Goal: Task Accomplishment & Management: Use online tool/utility

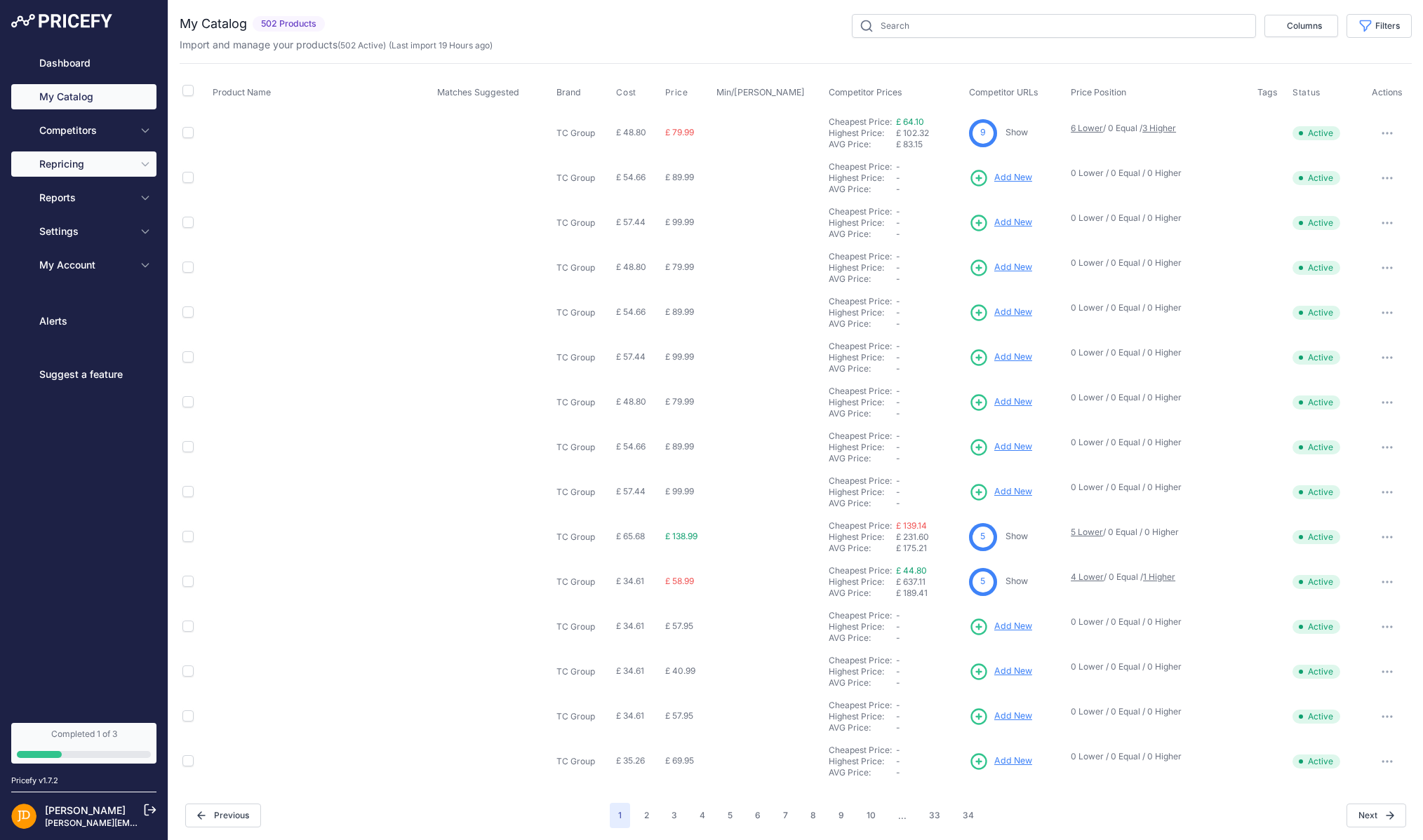
click at [140, 161] on icon "Sidebar" at bounding box center [145, 164] width 11 height 11
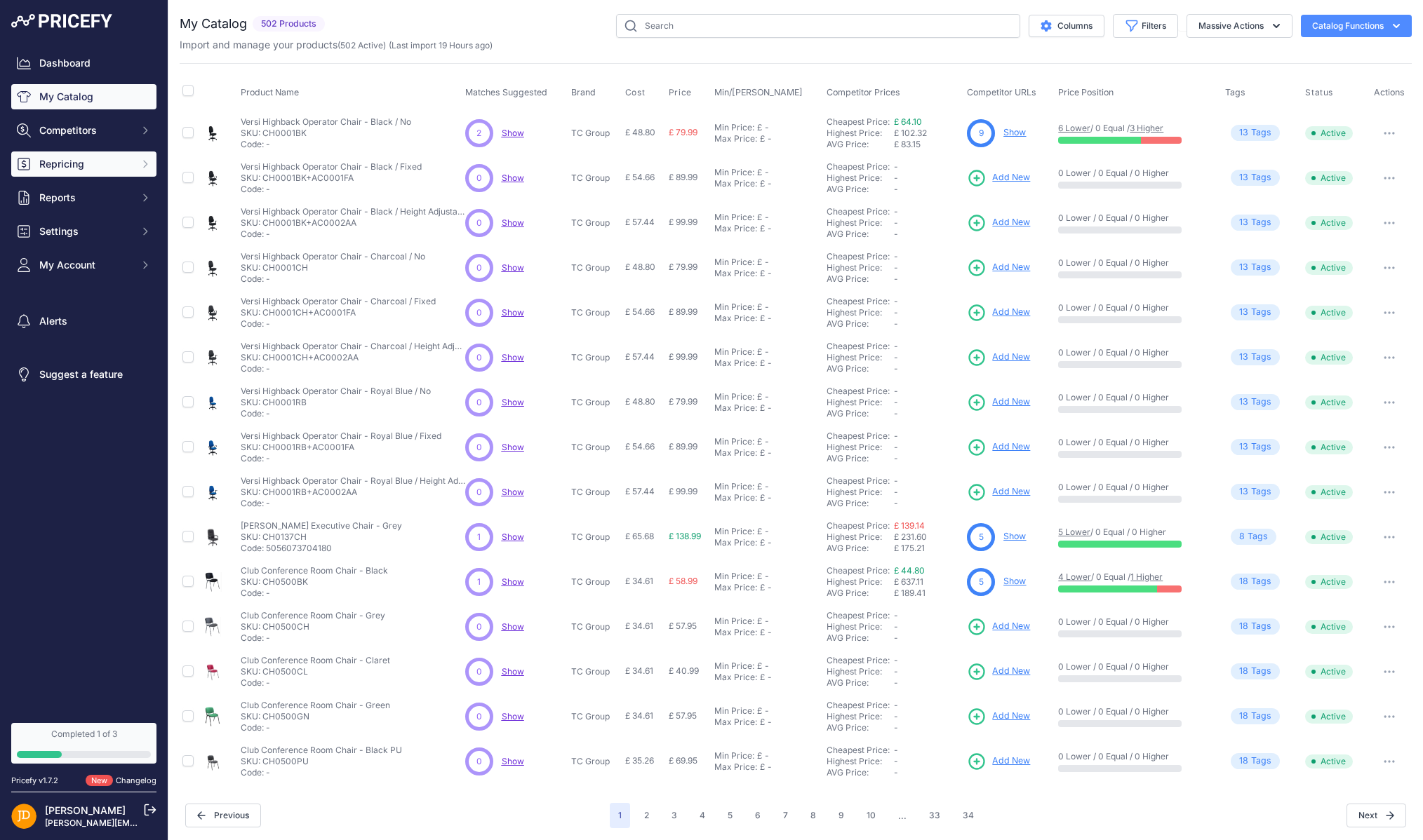
click at [148, 169] on icon "Sidebar" at bounding box center [145, 164] width 11 height 11
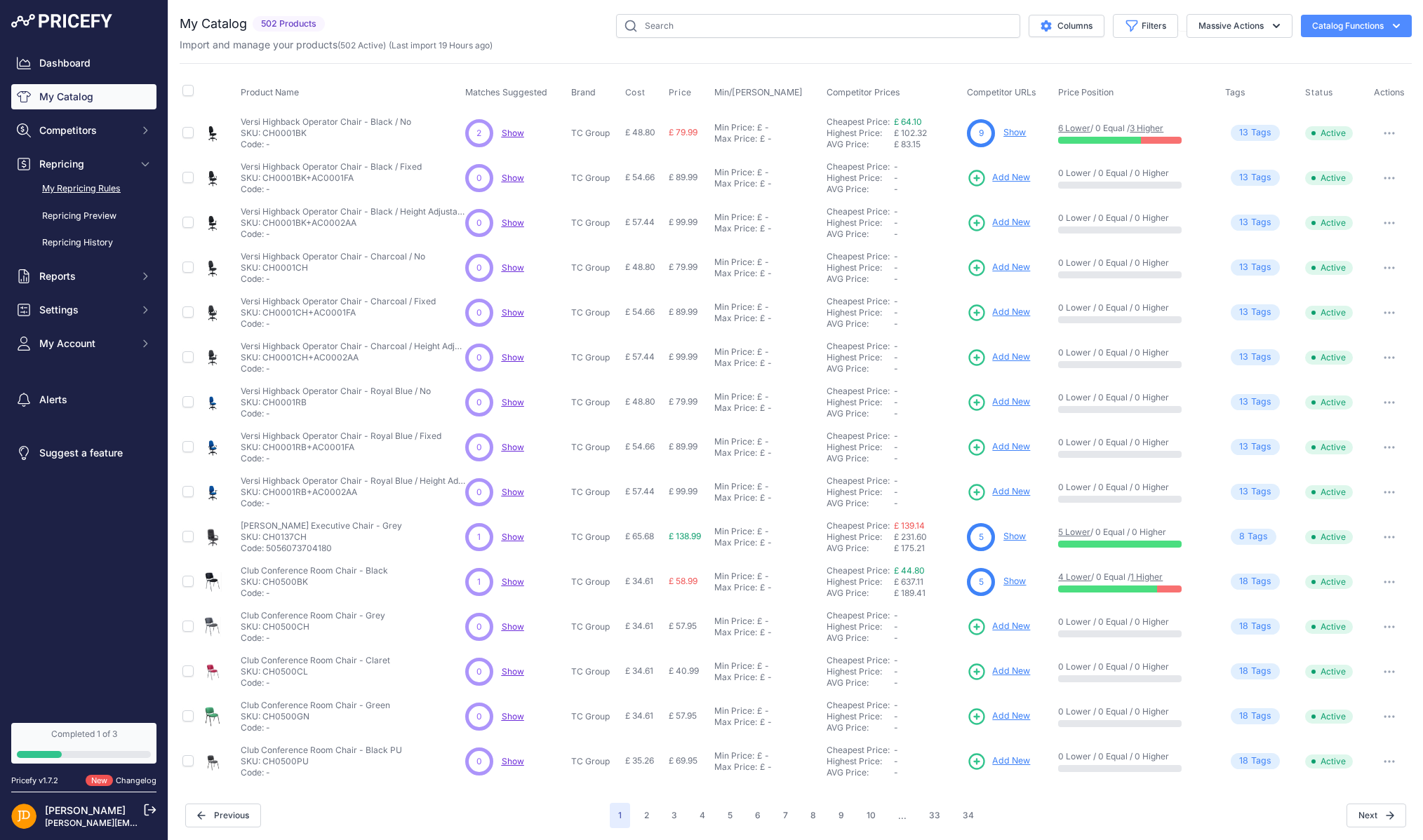
click at [76, 196] on link "My Repricing Rules" at bounding box center [83, 189] width 145 height 25
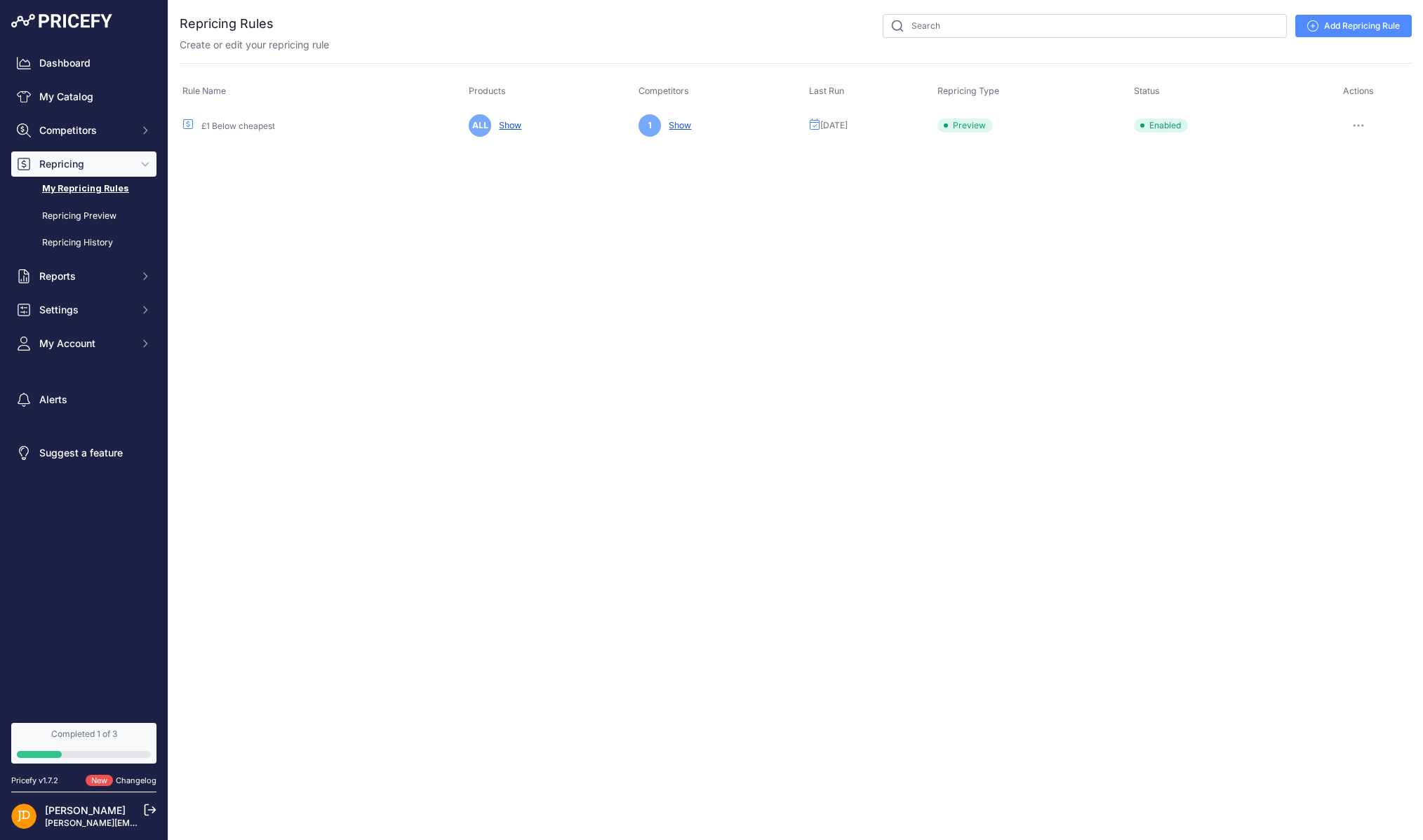
click at [1375, 123] on div at bounding box center [1359, 125] width 101 height 20
click at [1354, 125] on icon "button" at bounding box center [1354, 126] width 2 height 2
click at [1338, 175] on button "Run Preview" at bounding box center [1364, 177] width 90 height 22
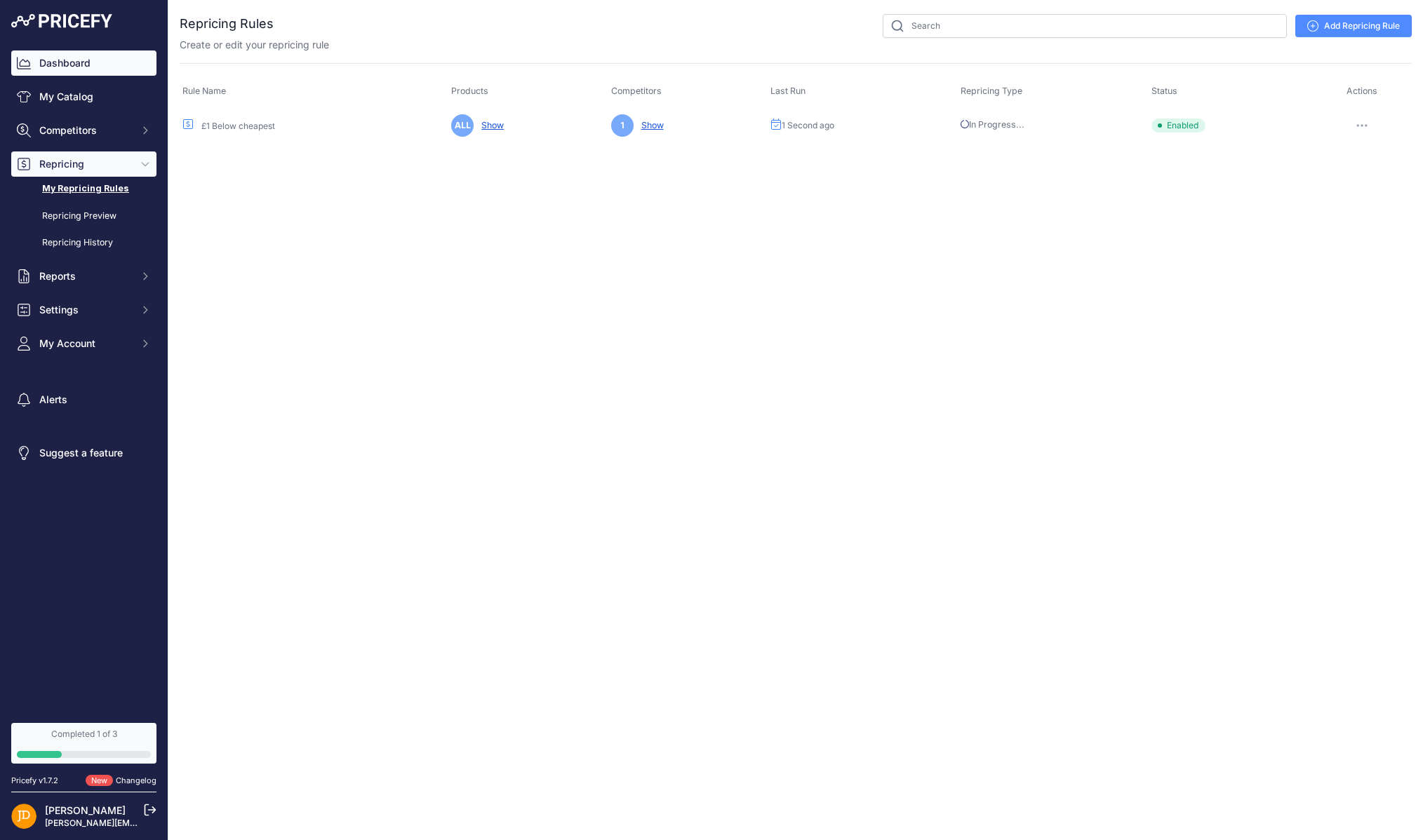
click at [57, 61] on link "Dashboard" at bounding box center [83, 63] width 145 height 25
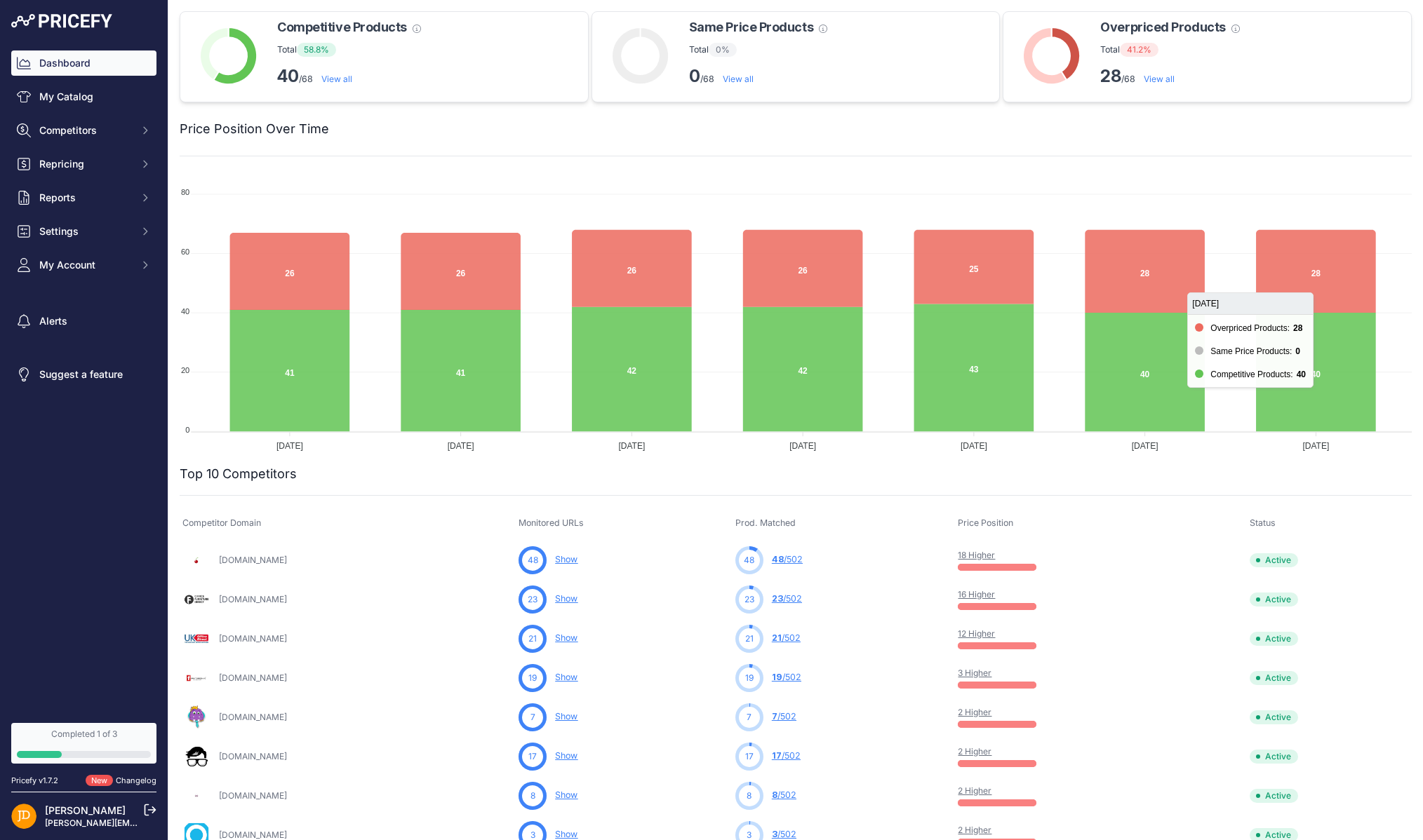
click at [1312, 272] on icon at bounding box center [1316, 271] width 120 height 83
click at [1299, 327] on icon at bounding box center [1316, 372] width 120 height 118
click at [1163, 80] on link "View all" at bounding box center [1159, 79] width 31 height 10
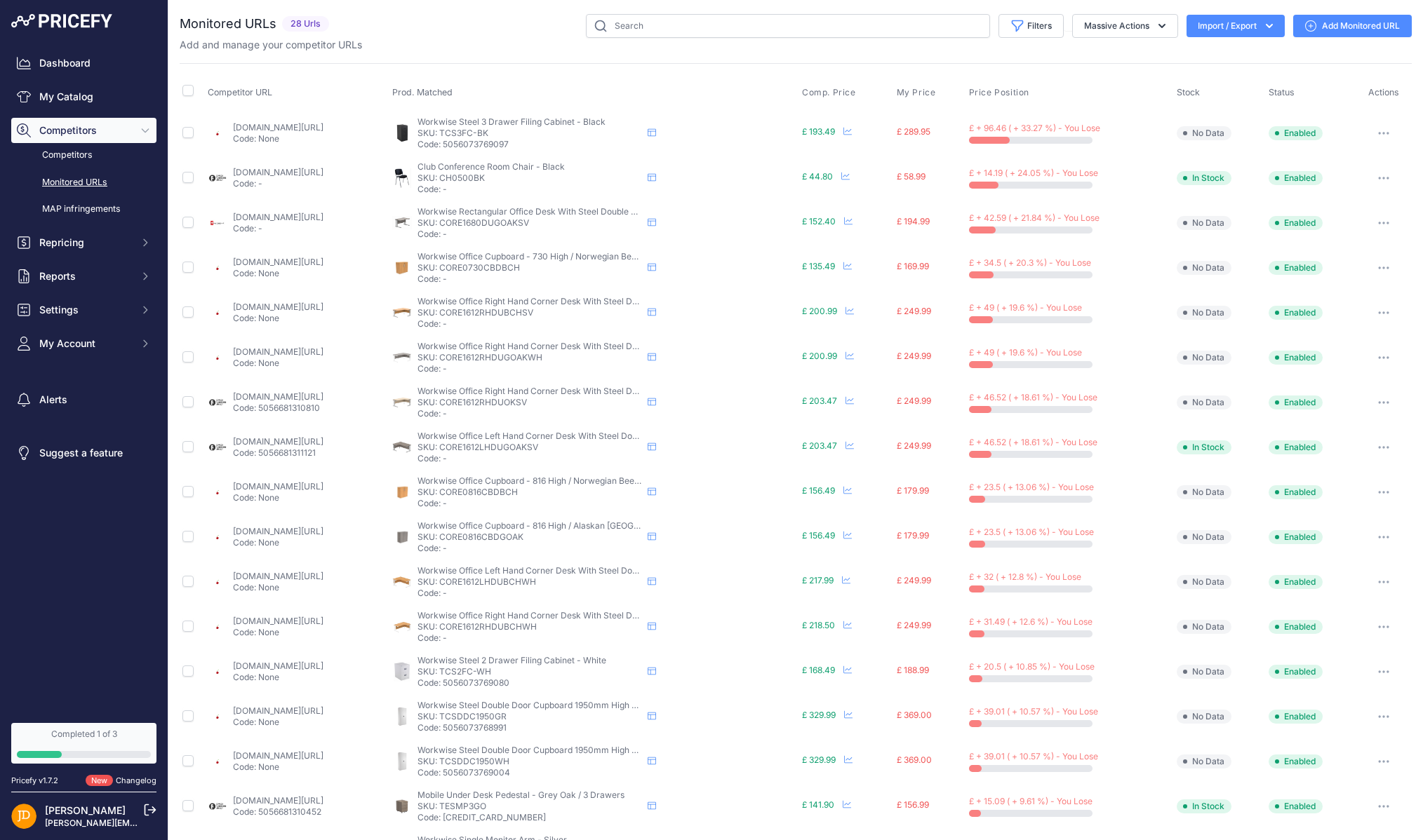
scroll to position [226, 0]
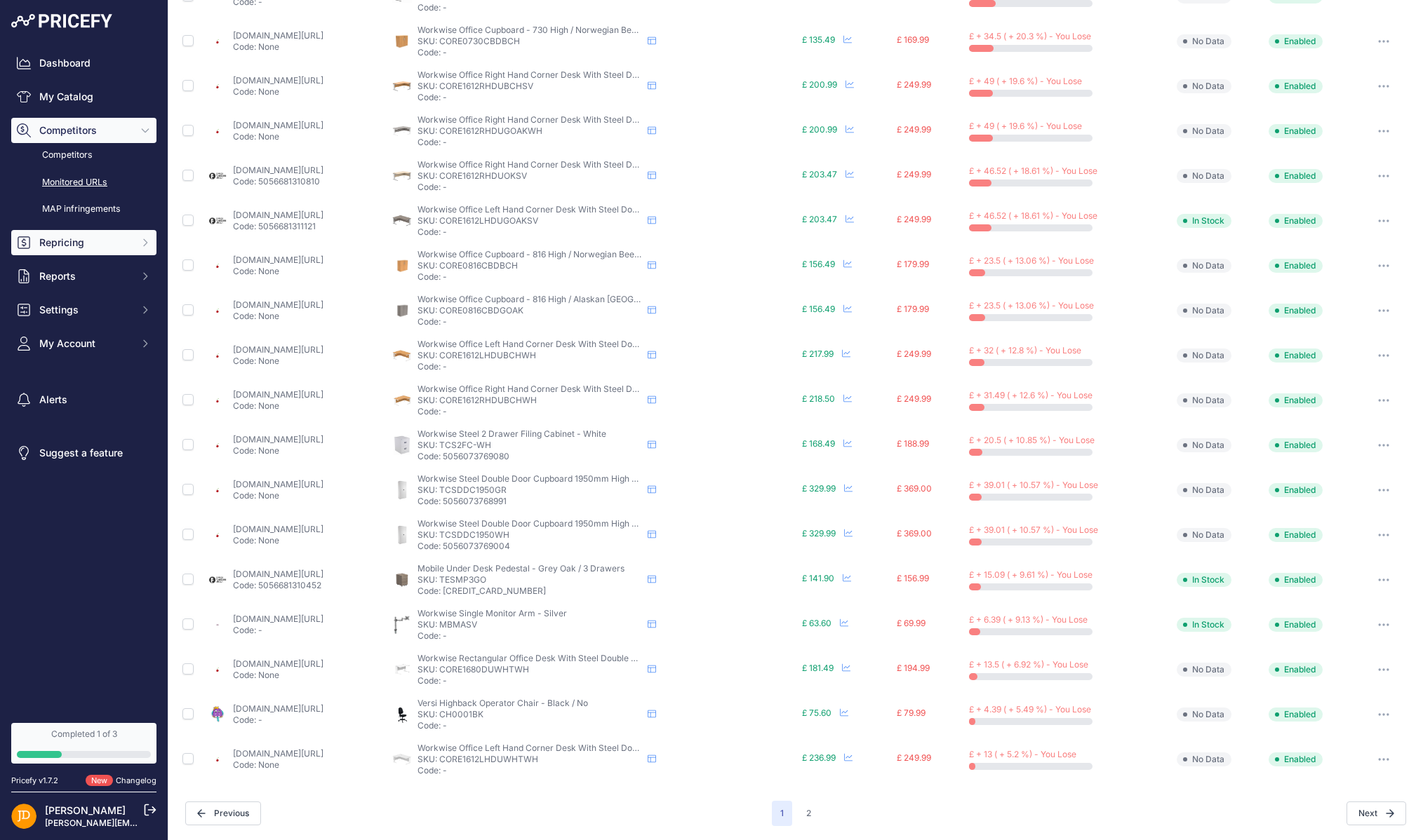
click at [136, 243] on button "Repricing" at bounding box center [83, 242] width 145 height 25
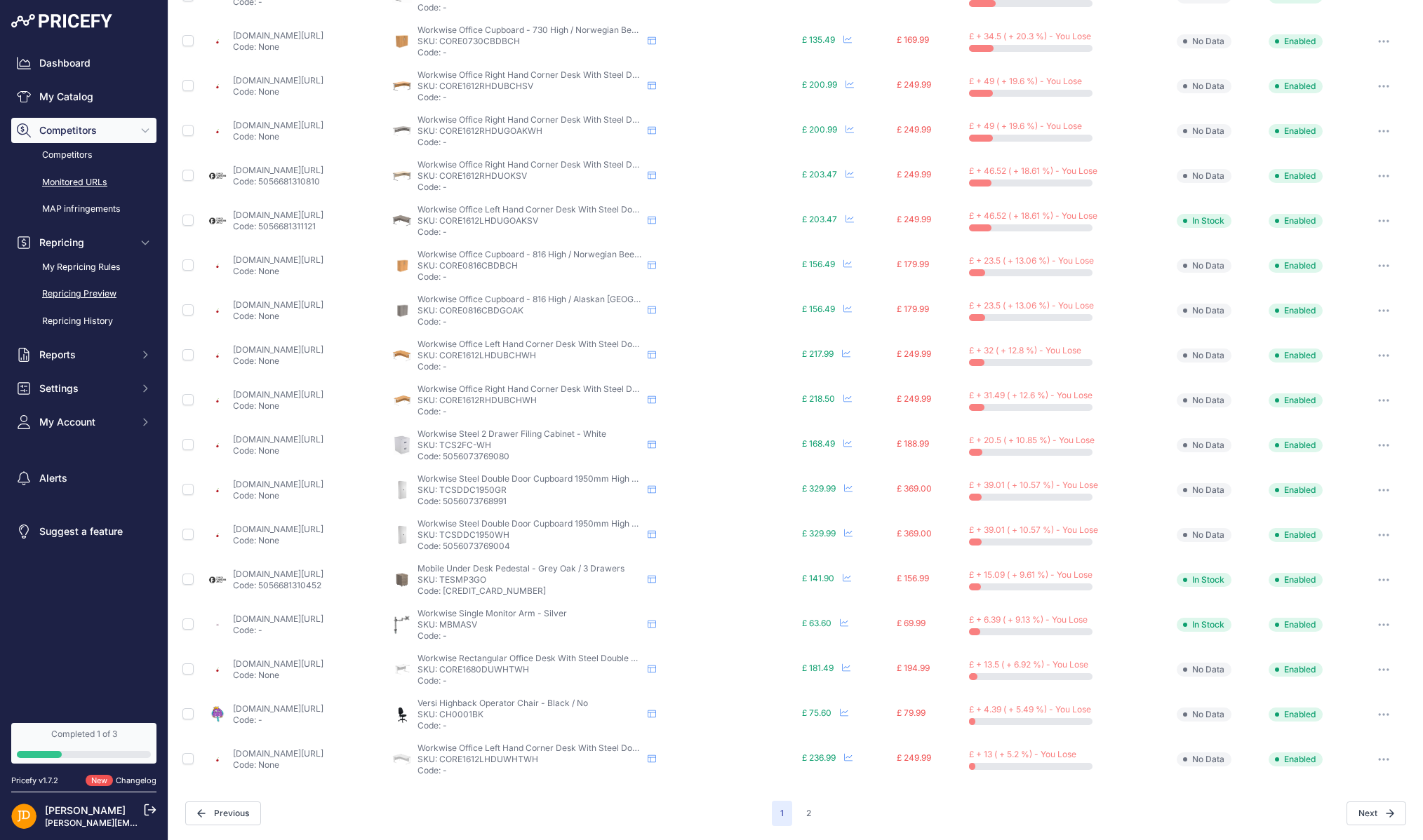
click at [79, 291] on link "Repricing Preview" at bounding box center [83, 294] width 145 height 25
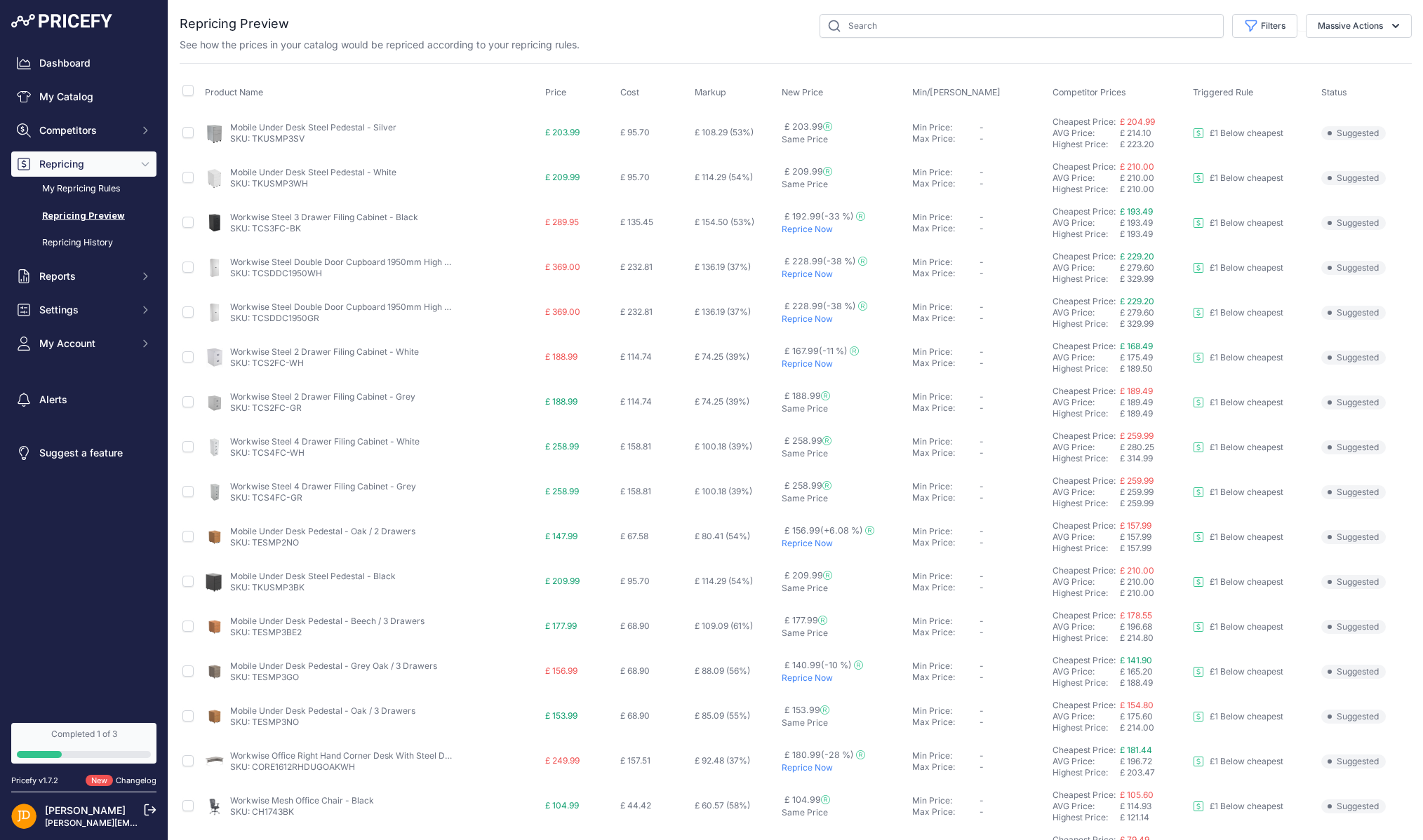
click at [718, 90] on span "Markup" at bounding box center [710, 92] width 32 height 10
click at [1292, 27] on button "Filters" at bounding box center [1264, 26] width 65 height 24
click at [675, 46] on div "See how the prices in your catalog would be repriced according to your repricin…" at bounding box center [796, 45] width 1232 height 14
click at [33, 63] on link "Dashboard" at bounding box center [83, 63] width 145 height 25
